Goal: Transaction & Acquisition: Purchase product/service

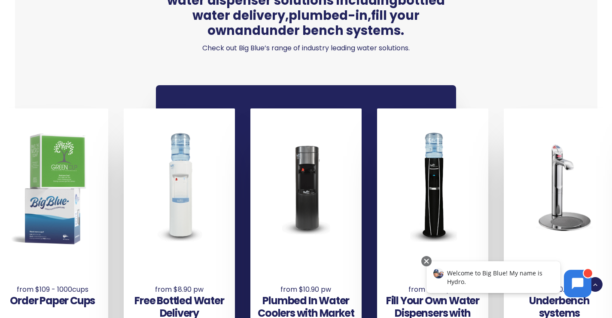
scroll to position [559, 0]
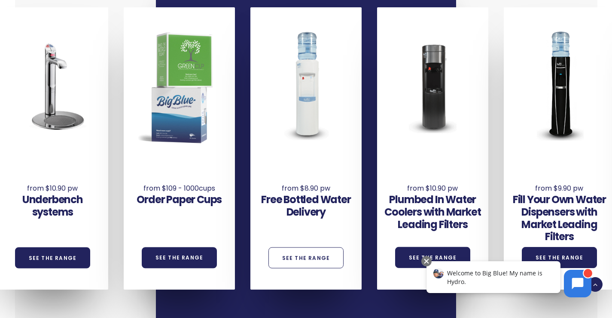
click at [310, 252] on link "See the Range" at bounding box center [307, 257] width 76 height 21
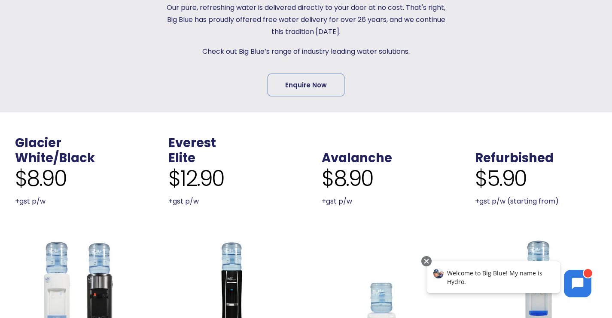
scroll to position [258, 0]
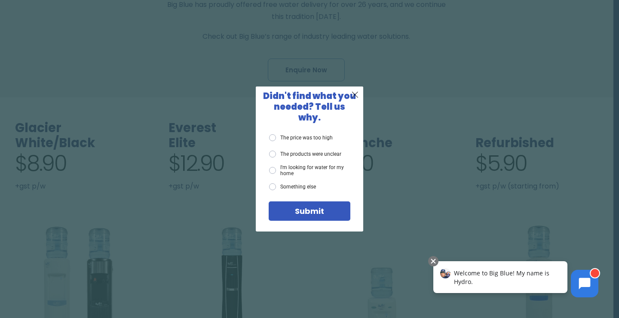
click at [272, 167] on label "I'm looking for water for my home" at bounding box center [309, 170] width 81 height 12
click at [0, 0] on input "I'm looking for water for my home" at bounding box center [0, 0] width 0 height 0
click at [306, 207] on span "Submit" at bounding box center [309, 210] width 29 height 11
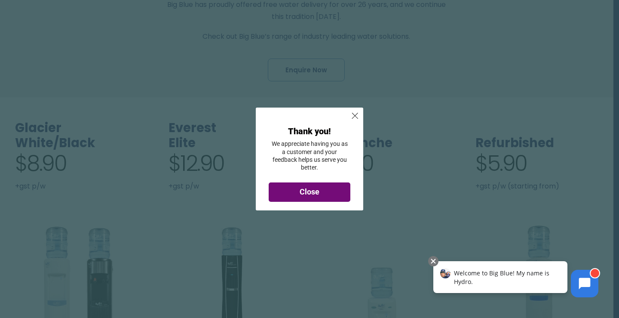
click at [296, 192] on div "Close" at bounding box center [309, 192] width 69 height 8
